Goal: Task Accomplishment & Management: Manage account settings

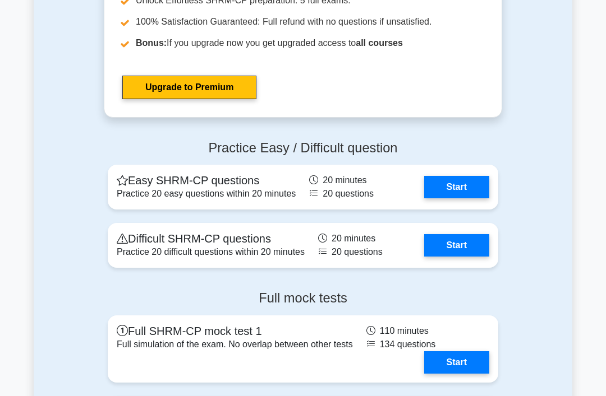
scroll to position [1721, 0]
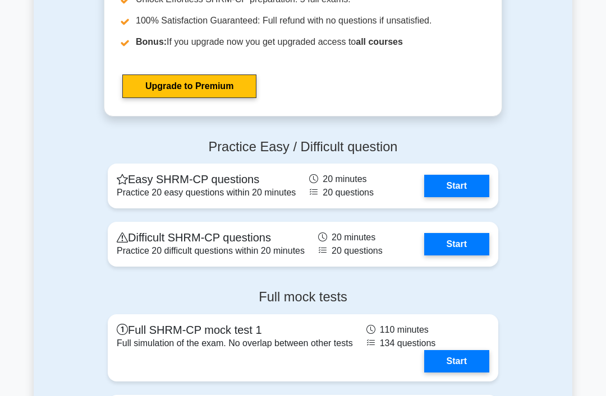
click at [200, 98] on link "Upgrade to Premium" at bounding box center [189, 87] width 134 height 24
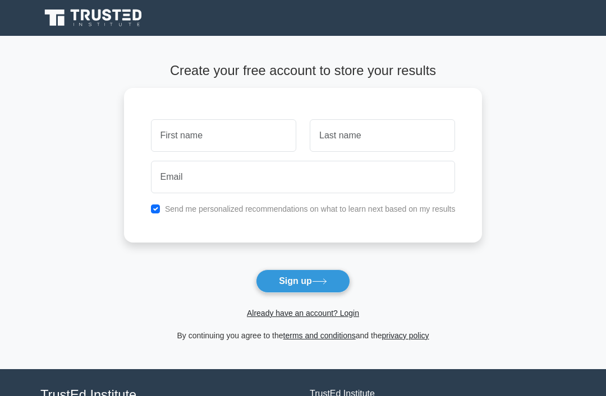
click at [244, 130] on input "text" at bounding box center [223, 135] width 145 height 33
type input "[PERSON_NAME]"
type input "Samons"
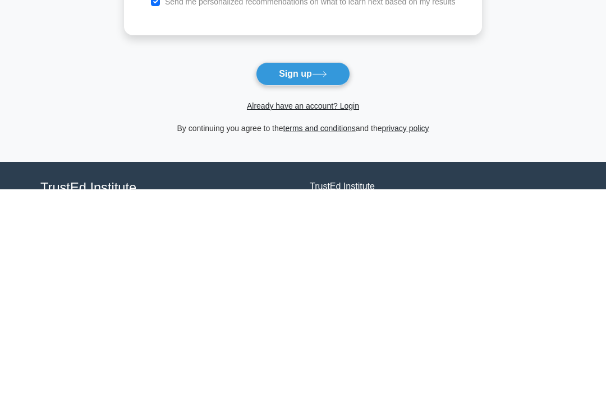
type input "stina293@ymail.com"
click at [336, 270] on button "Sign up" at bounding box center [303, 282] width 94 height 24
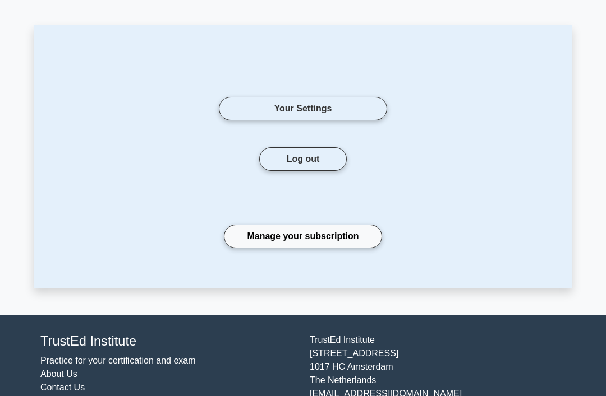
scroll to position [44, 0]
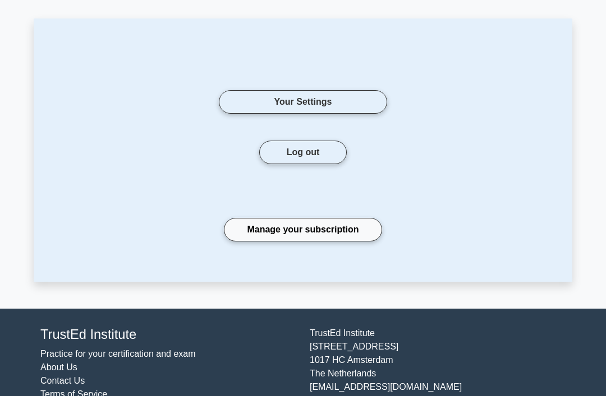
click at [340, 237] on link "Manage your subscription" at bounding box center [303, 230] width 158 height 24
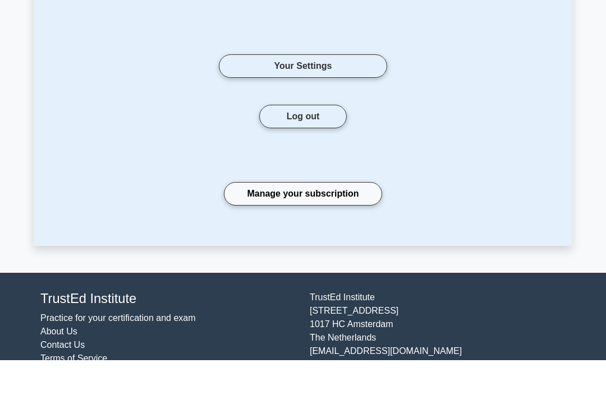
scroll to position [80, 0]
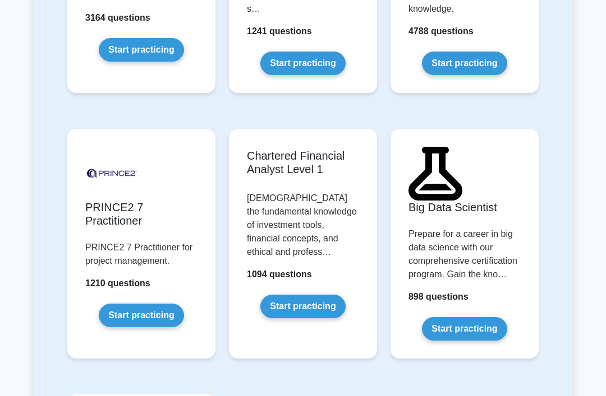
scroll to position [2793, 0]
click at [476, 75] on link "Start practicing" at bounding box center [464, 64] width 85 height 24
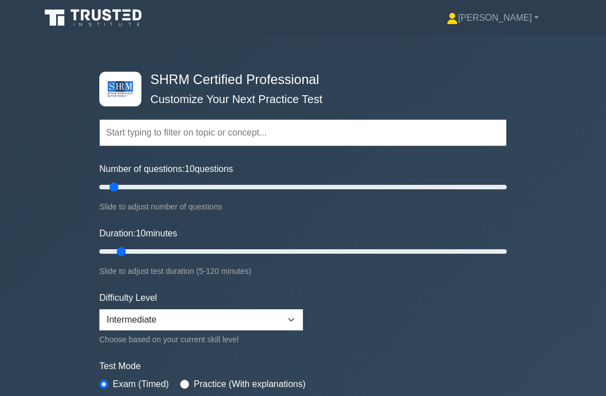
click at [523, 19] on link "[PERSON_NAME]" at bounding box center [492, 18] width 146 height 22
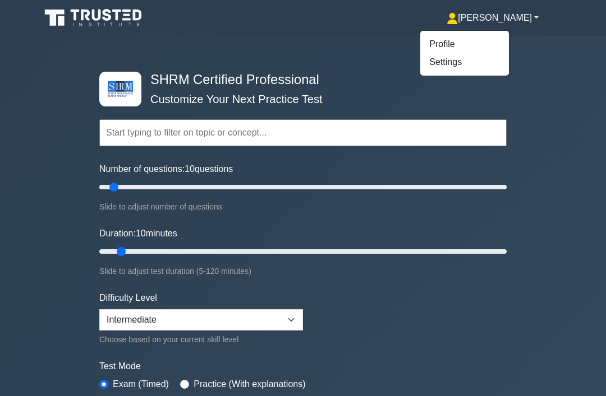
click at [476, 40] on link "Profile" at bounding box center [464, 44] width 89 height 18
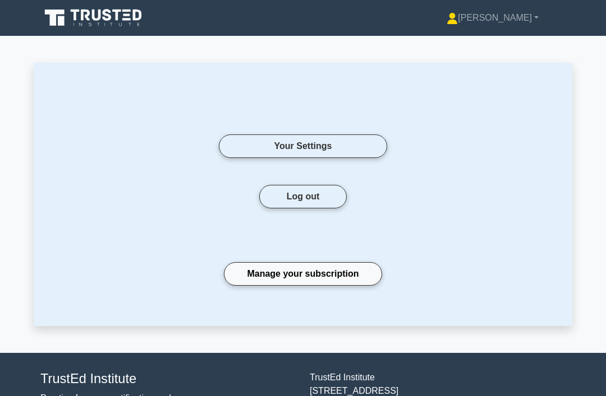
click at [358, 143] on link "Your Settings" at bounding box center [303, 147] width 168 height 24
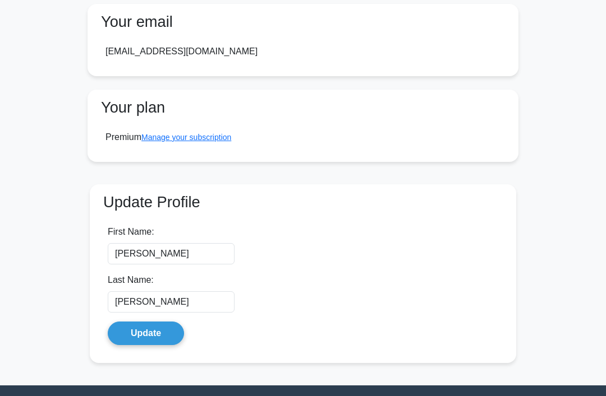
scroll to position [82, 0]
click at [228, 139] on link "Manage your subscription" at bounding box center [186, 137] width 90 height 9
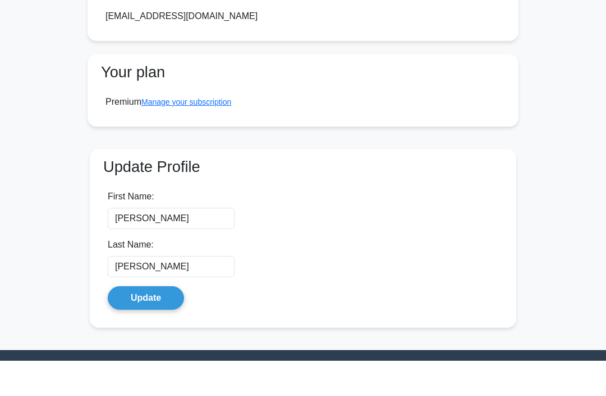
scroll to position [118, 0]
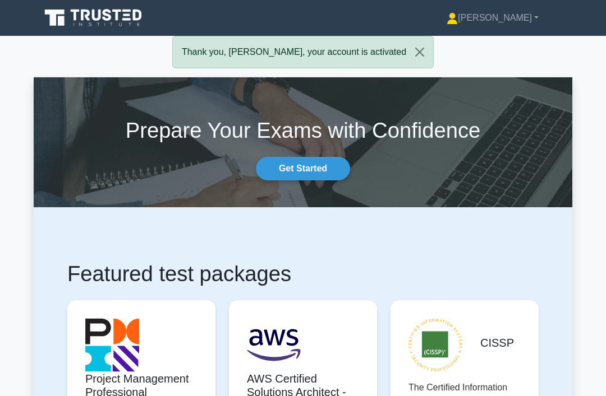
click at [513, 14] on link "[PERSON_NAME]" at bounding box center [492, 18] width 146 height 22
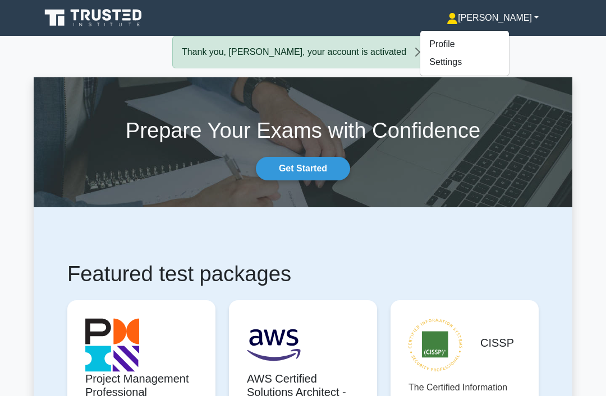
click at [481, 59] on link "Settings" at bounding box center [464, 62] width 89 height 18
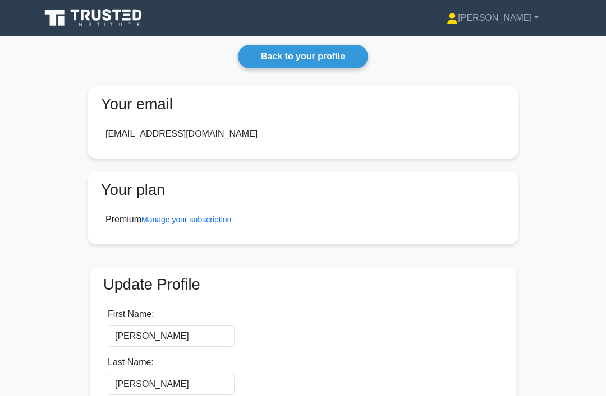
click at [336, 50] on link "Back to your profile" at bounding box center [303, 57] width 130 height 24
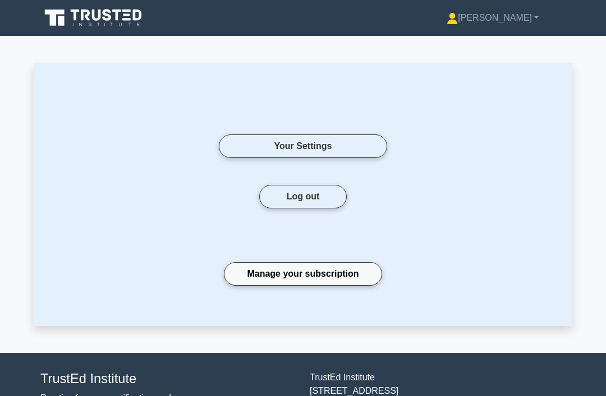
click at [345, 275] on link "Manage your subscription" at bounding box center [303, 274] width 158 height 24
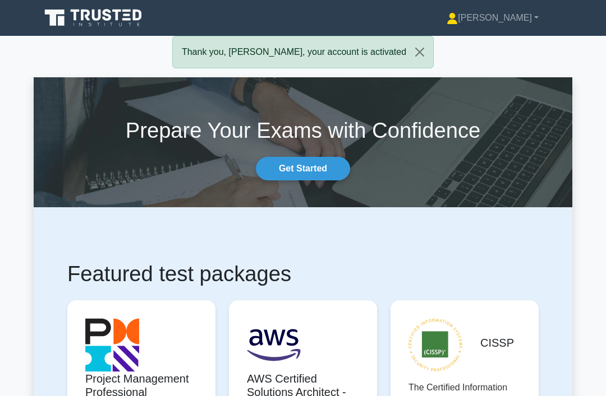
click at [520, 21] on link "[PERSON_NAME]" at bounding box center [492, 18] width 146 height 22
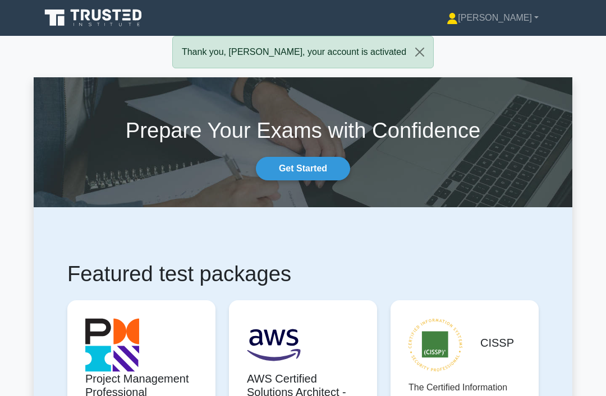
click at [419, 53] on button "Close" at bounding box center [419, 51] width 27 height 31
